Goal: Information Seeking & Learning: Learn about a topic

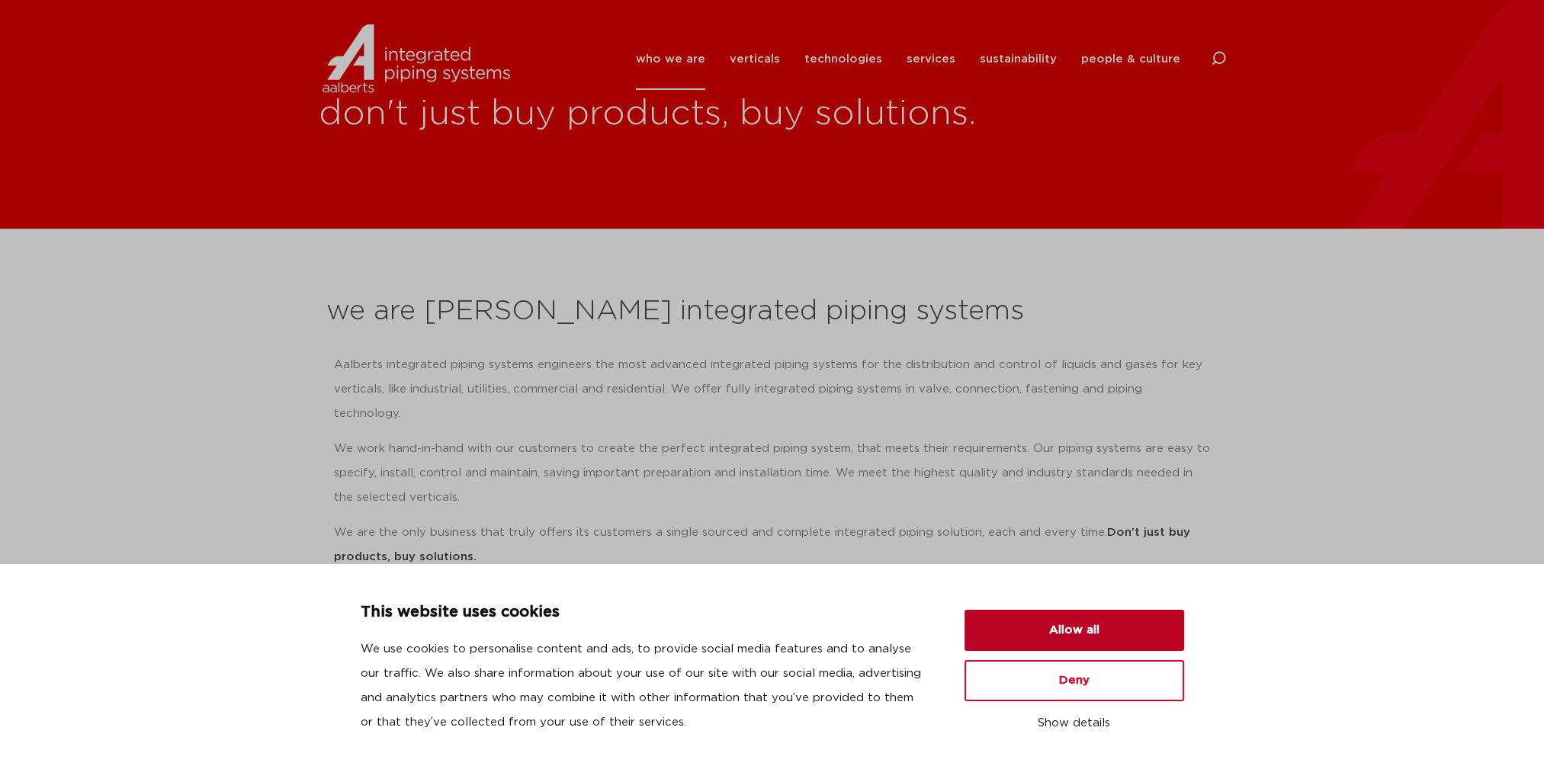
drag, startPoint x: 1063, startPoint y: 631, endPoint x: 1063, endPoint y: 624, distance: 7.7
click at [1061, 629] on button "Allow all" at bounding box center [1074, 630] width 220 height 41
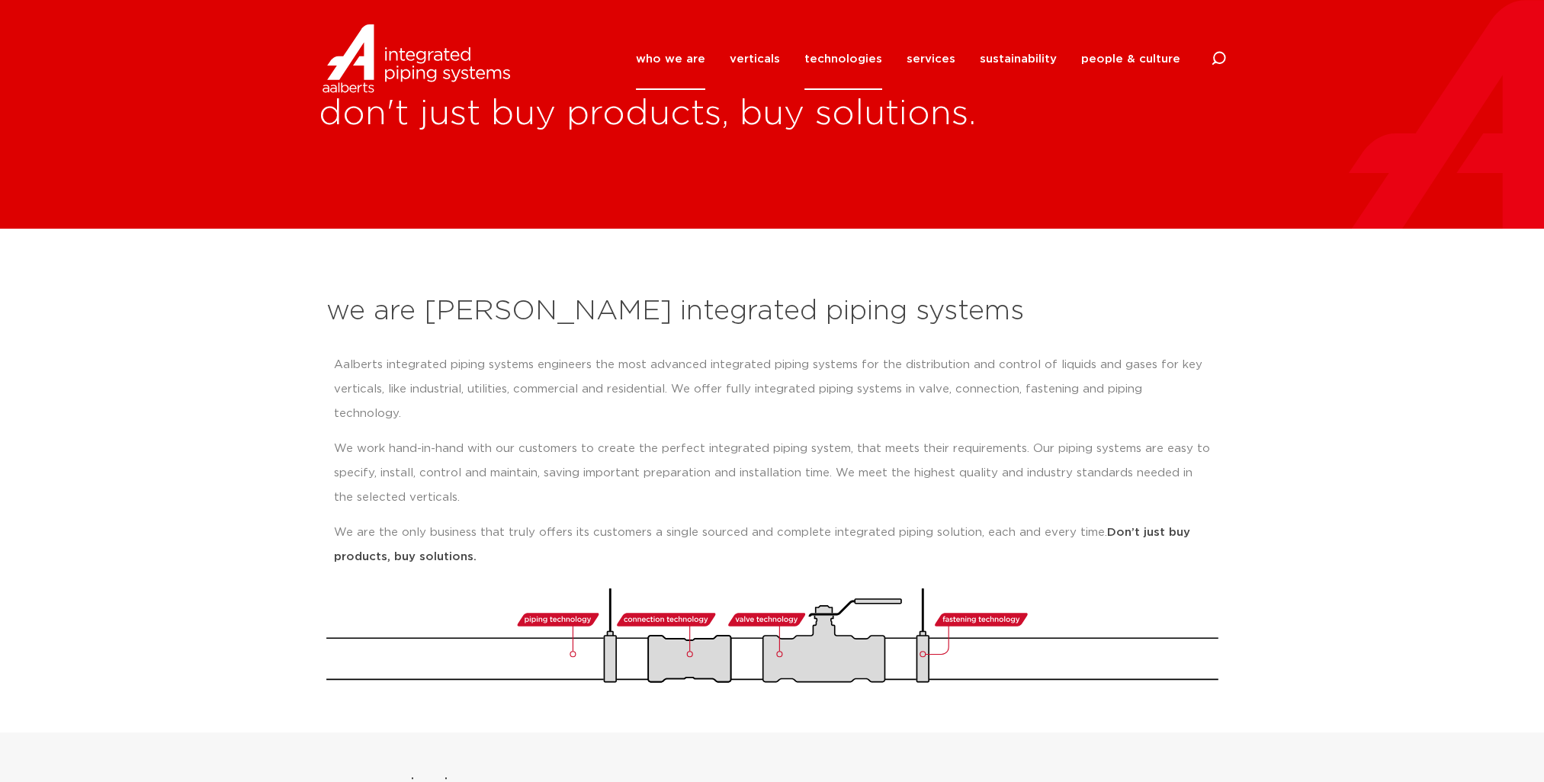
click at [866, 56] on link "technologies" at bounding box center [843, 59] width 78 height 62
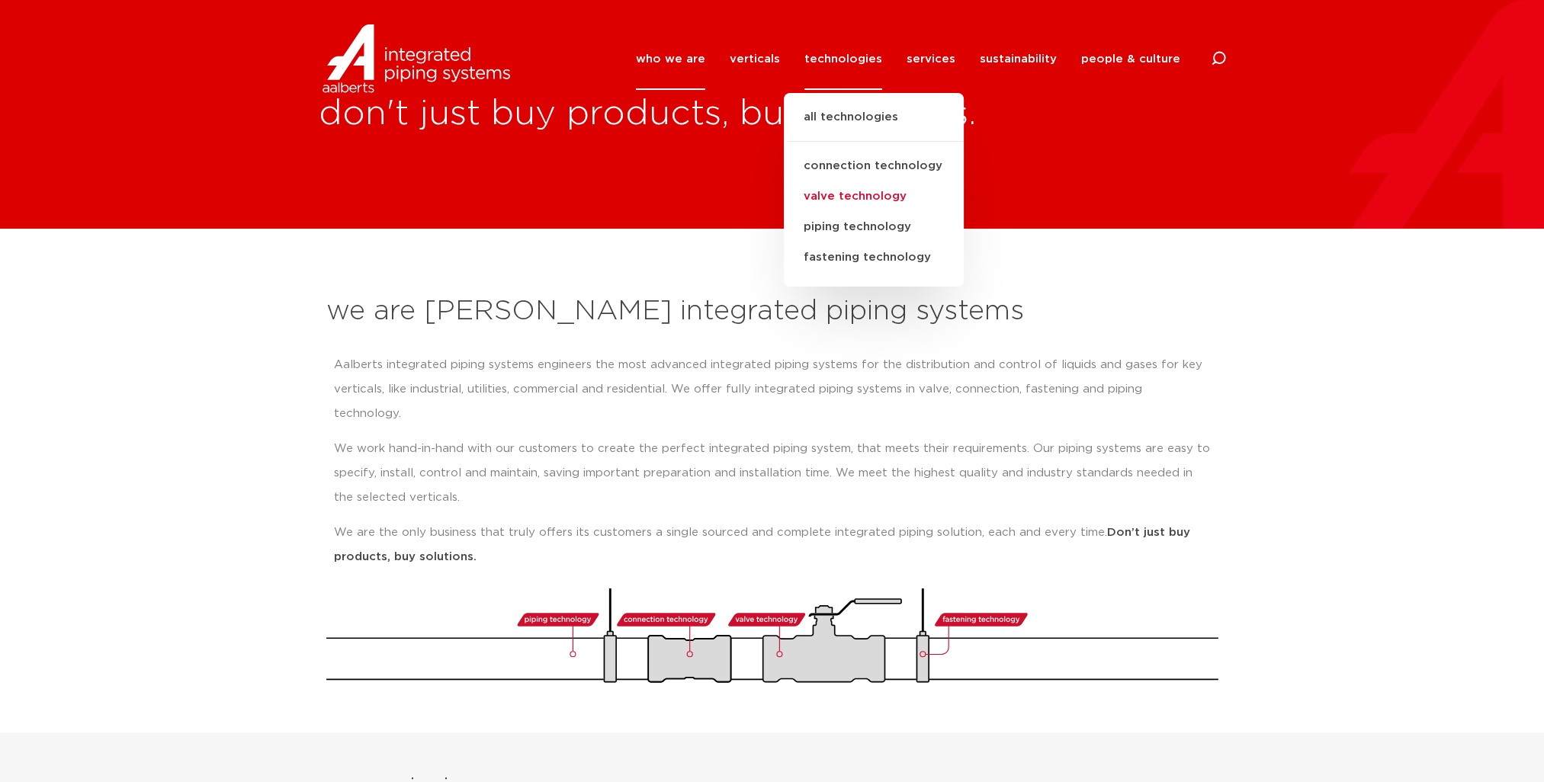
click at [857, 200] on link "valve technology" at bounding box center [874, 196] width 180 height 30
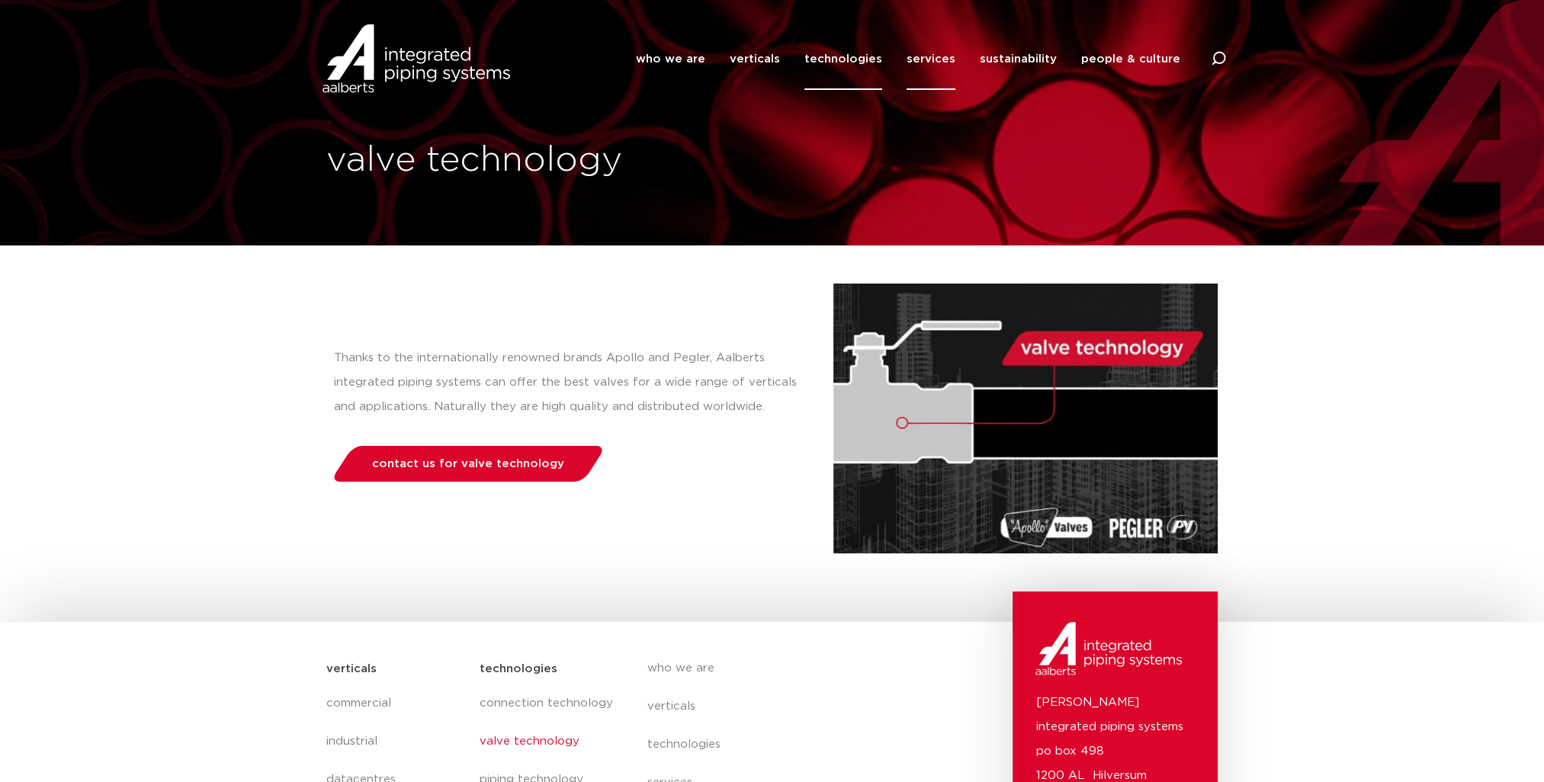
click at [936, 56] on link "services" at bounding box center [930, 59] width 49 height 62
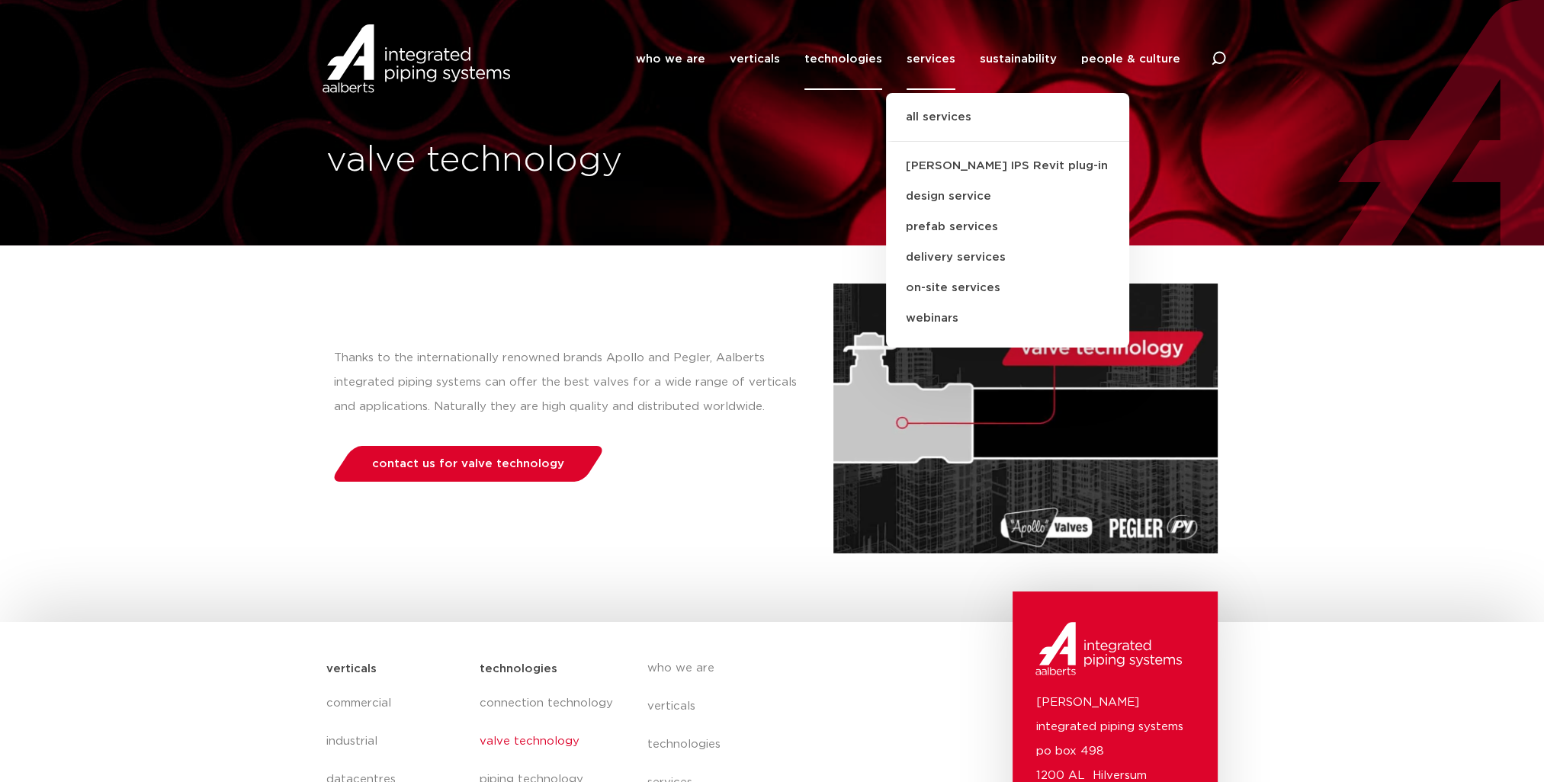
click at [643, 505] on div "Thanks to the internationally renowned brands Apollo and Pegler, Aalberts integ…" at bounding box center [579, 419] width 507 height 270
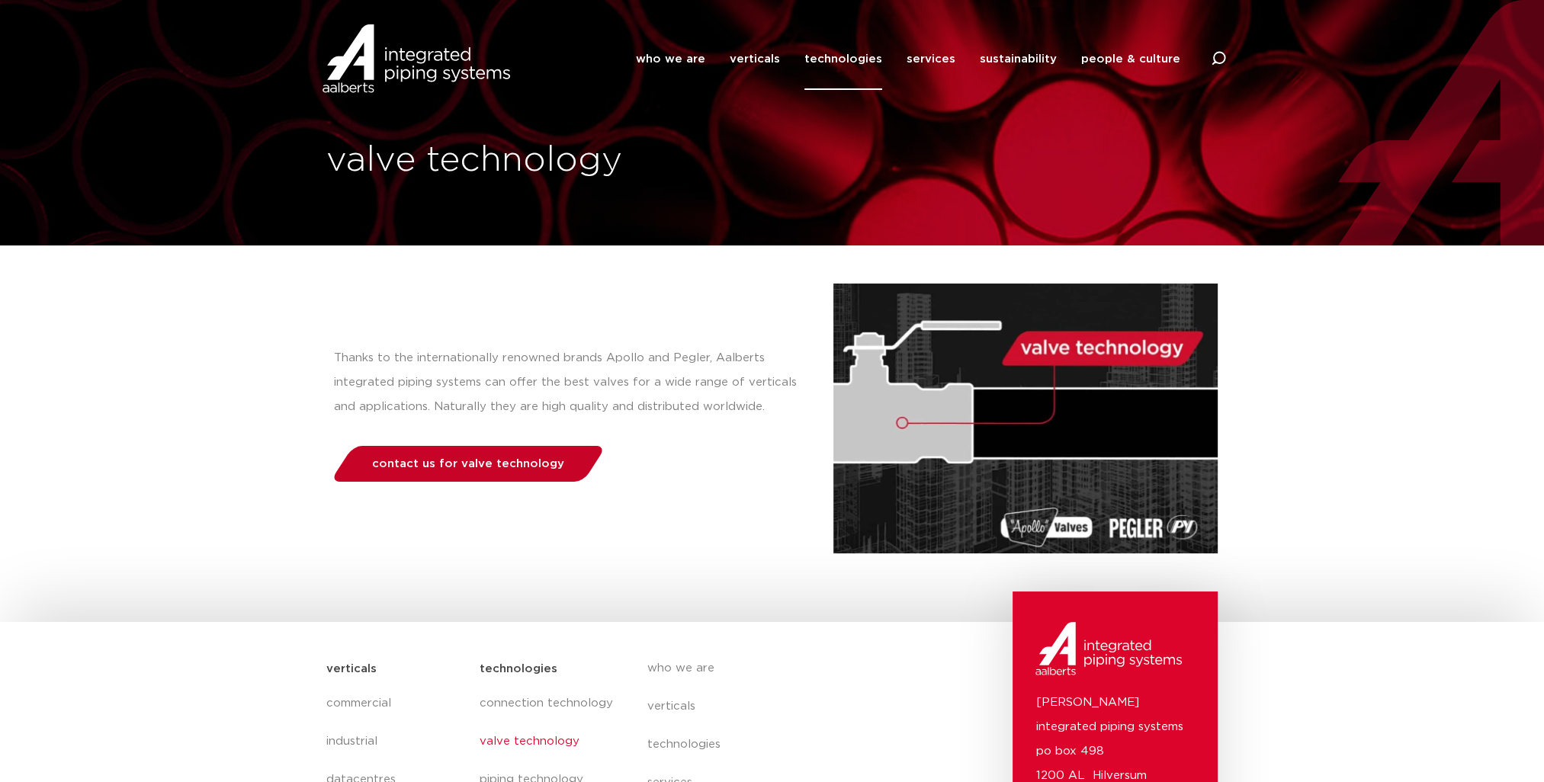
click at [515, 463] on span "contact us for valve technology" at bounding box center [468, 463] width 192 height 11
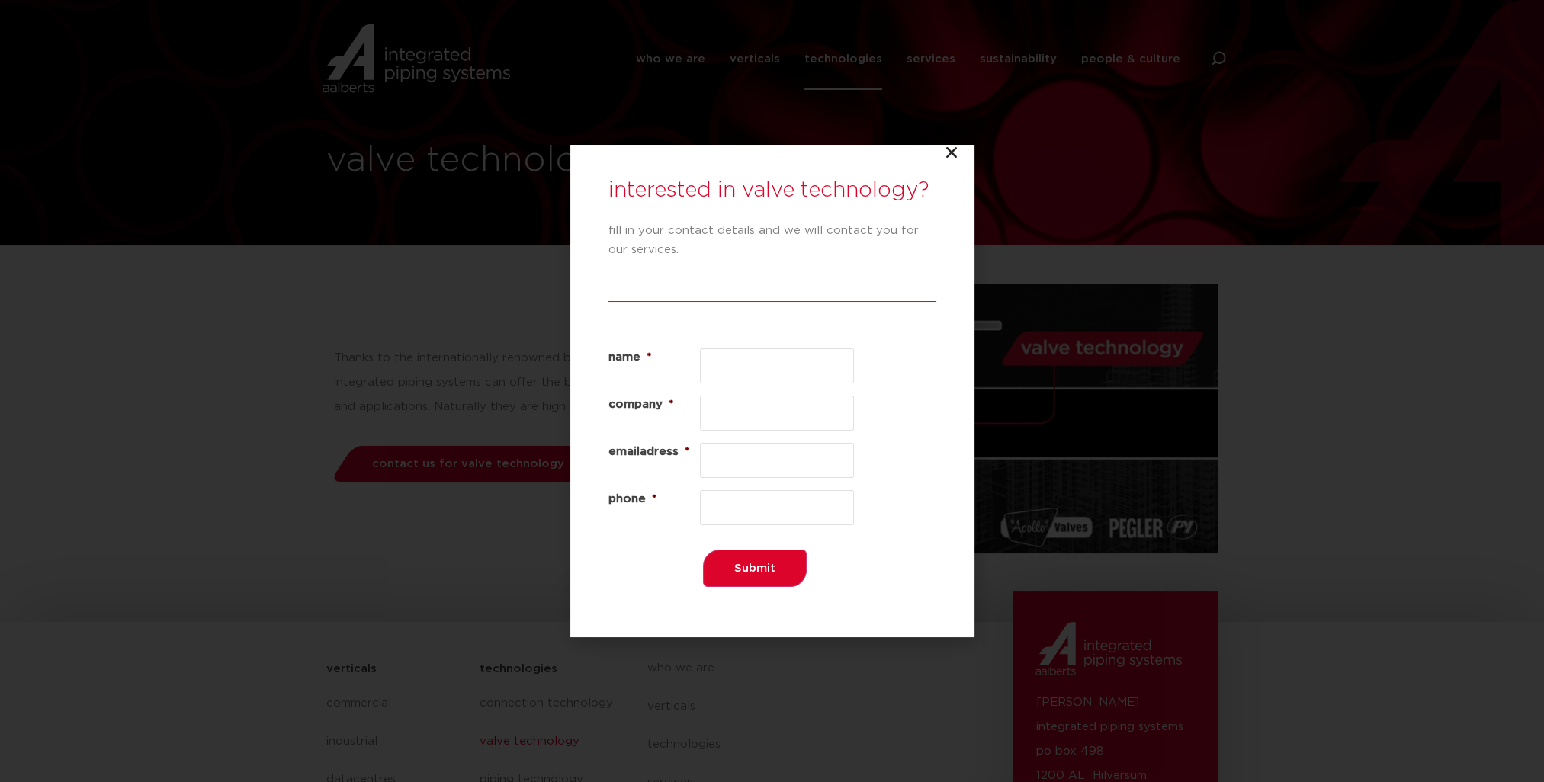
click at [950, 156] on icon "Close" at bounding box center [951, 152] width 15 height 15
click at [954, 150] on icon "Close" at bounding box center [951, 152] width 15 height 15
click at [945, 152] on icon "Close" at bounding box center [951, 152] width 15 height 15
click at [950, 157] on icon "Close" at bounding box center [951, 152] width 15 height 15
click at [953, 152] on icon "Close" at bounding box center [951, 152] width 15 height 15
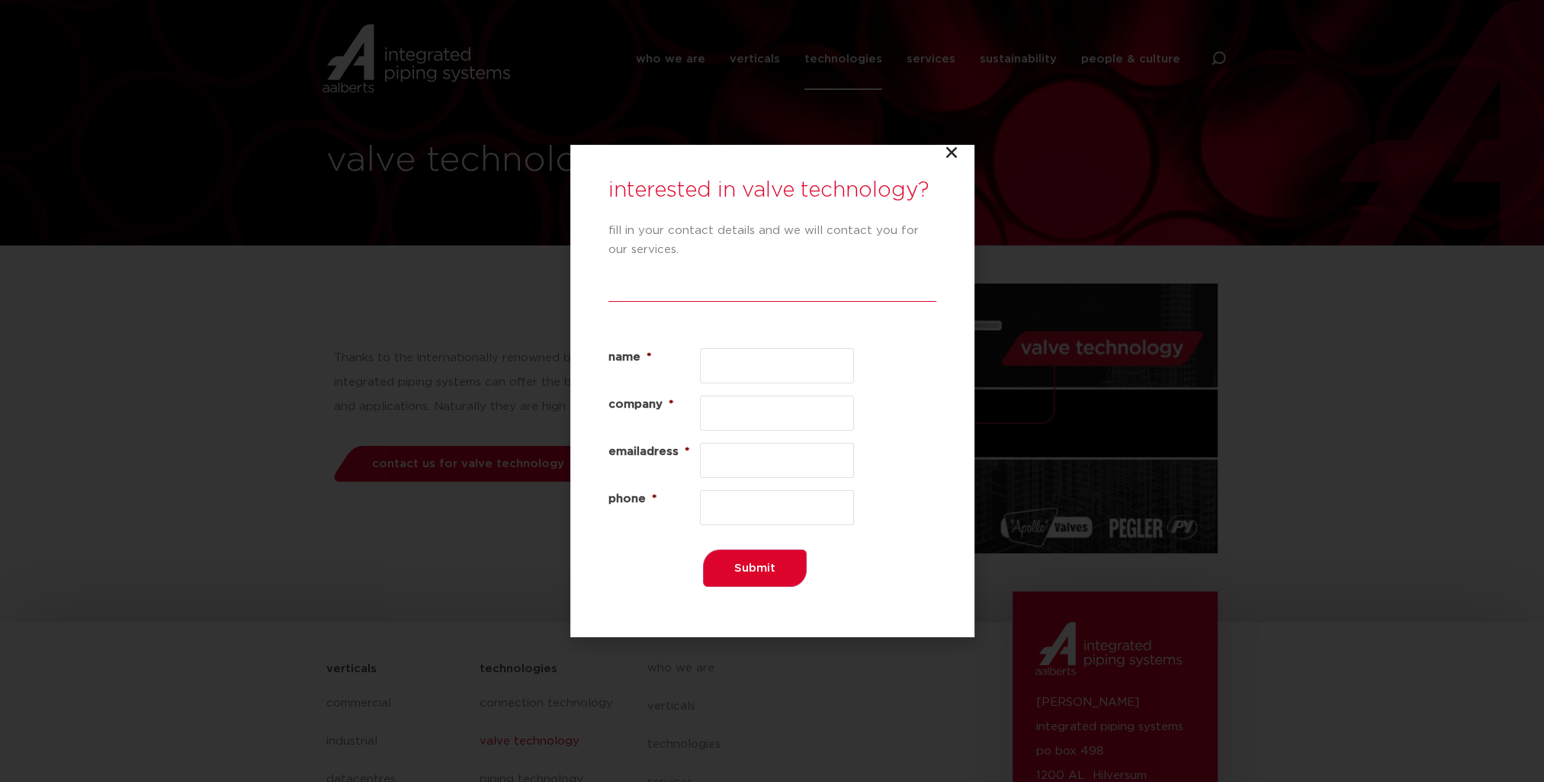
click at [946, 156] on icon "Close" at bounding box center [951, 152] width 15 height 15
click at [947, 154] on icon "Close" at bounding box center [951, 152] width 15 height 15
